Goal: Register for event/course

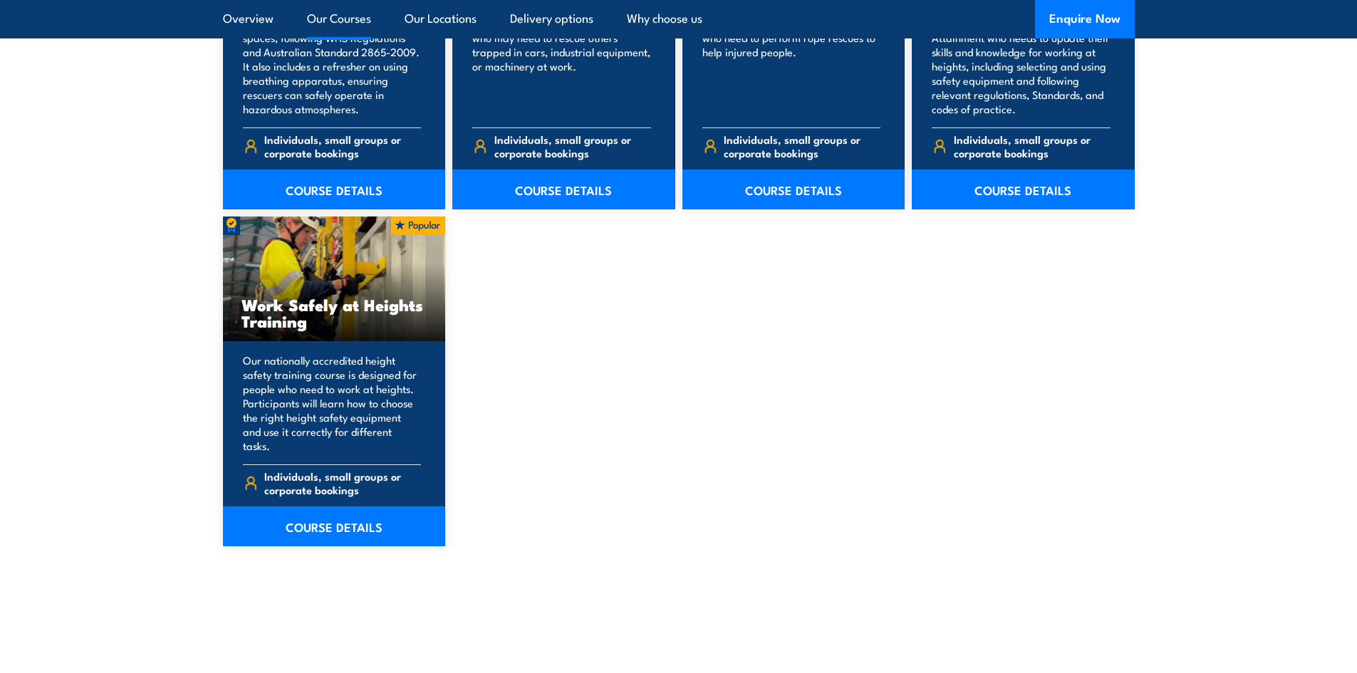
scroll to position [1781, 0]
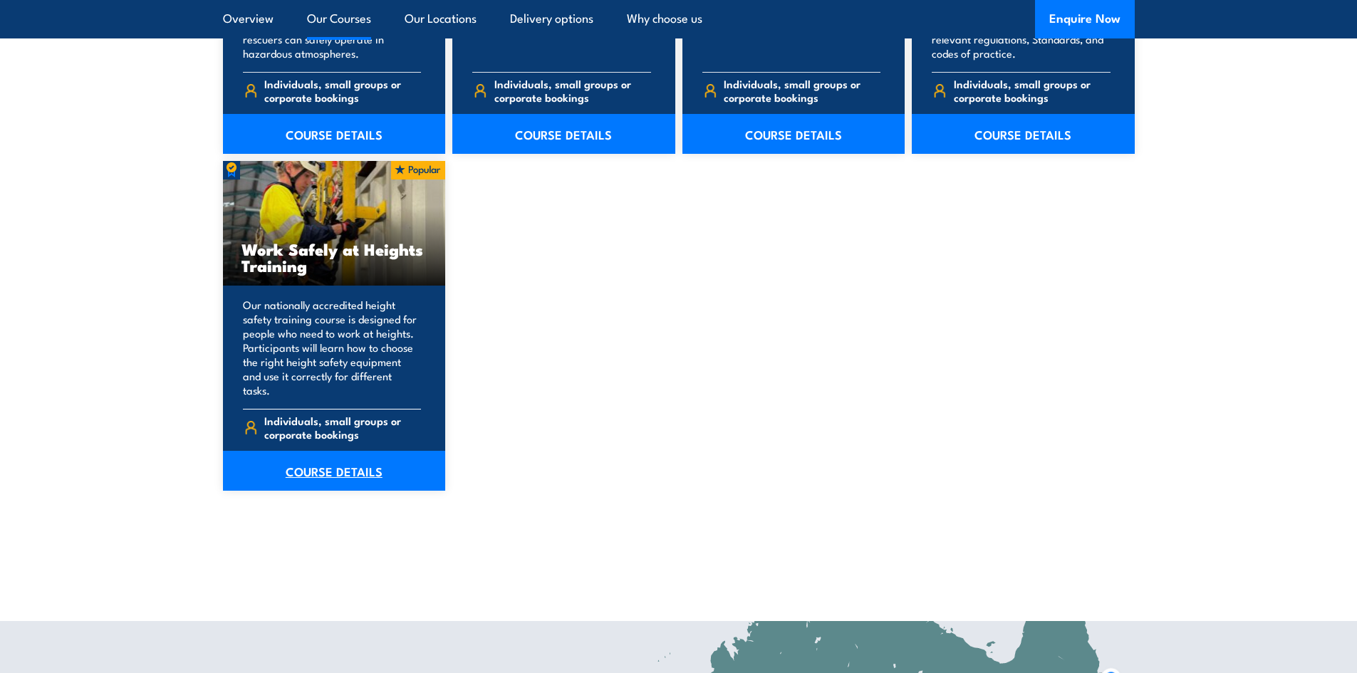
click at [347, 466] on link "COURSE DETAILS" at bounding box center [334, 471] width 223 height 40
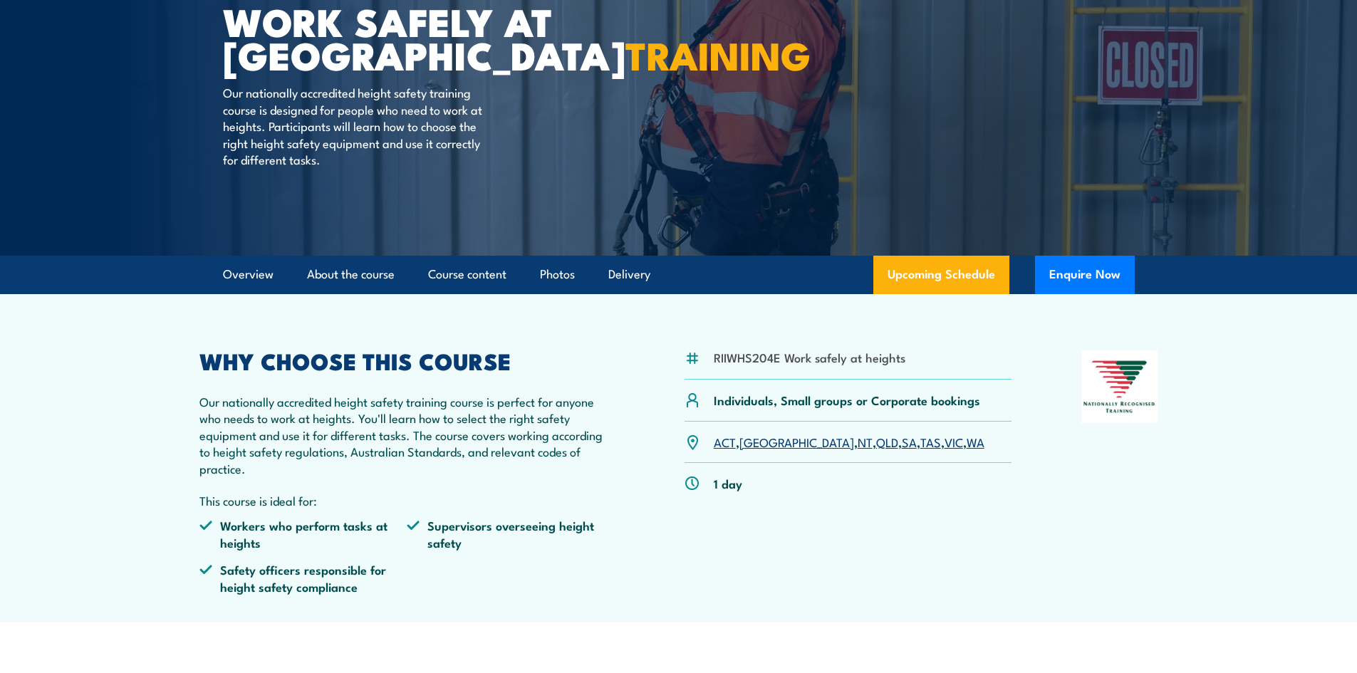
scroll to position [285, 0]
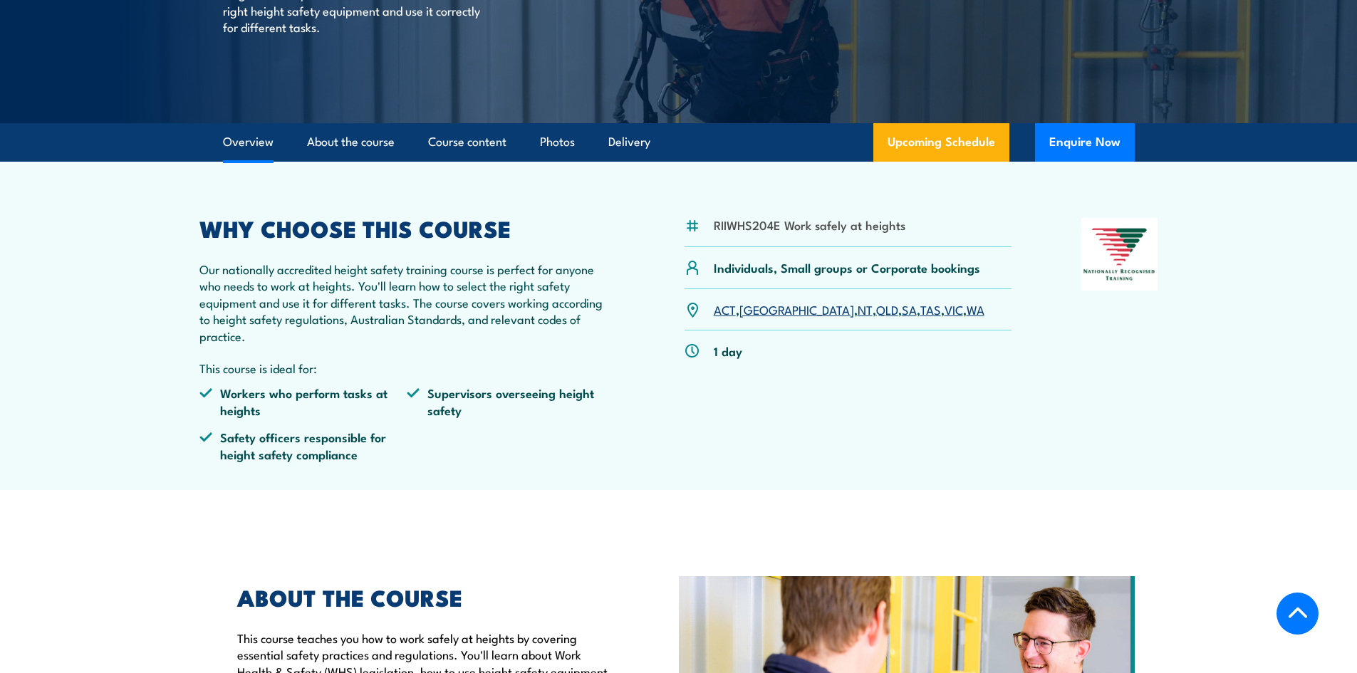
click at [858, 310] on link "NT" at bounding box center [865, 309] width 15 height 17
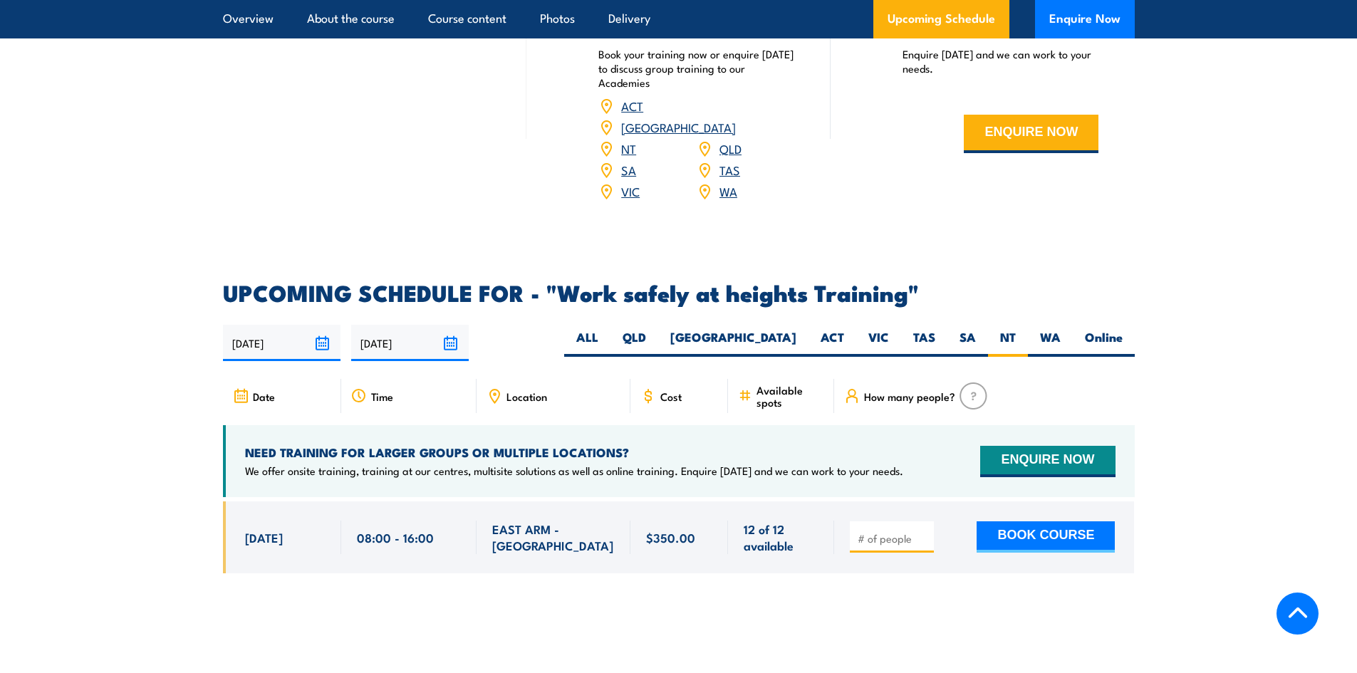
scroll to position [2124, 0]
